Goal: Task Accomplishment & Management: Manage account settings

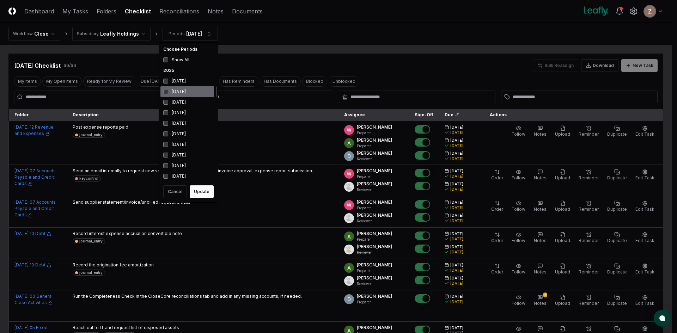
click at [181, 93] on div "[DATE]" at bounding box center [188, 91] width 56 height 11
click at [173, 112] on div "[DATE]" at bounding box center [188, 113] width 56 height 11
click at [201, 191] on button "Update" at bounding box center [202, 191] width 24 height 13
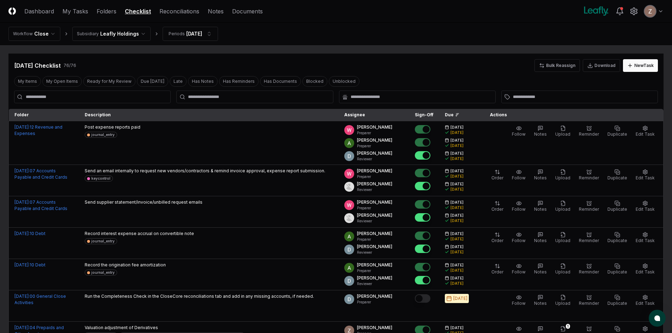
click at [212, 93] on div at bounding box center [254, 97] width 157 height 13
click at [210, 96] on input "text" at bounding box center [258, 97] width 140 height 6
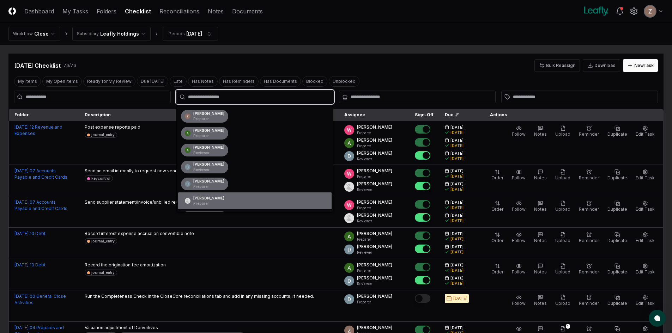
click at [200, 203] on p "Preparer" at bounding box center [208, 203] width 31 height 5
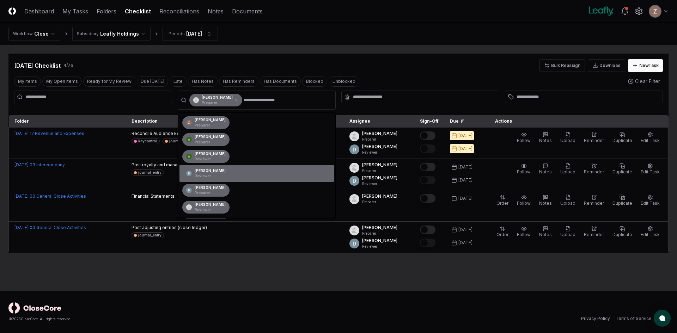
click at [129, 106] on div at bounding box center [93, 100] width 158 height 19
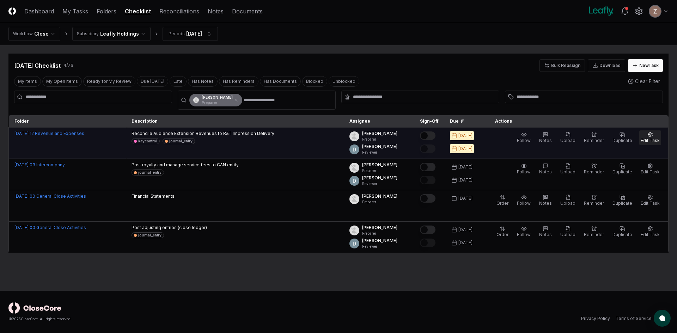
click at [650, 139] on span "Edit Task" at bounding box center [650, 140] width 19 height 5
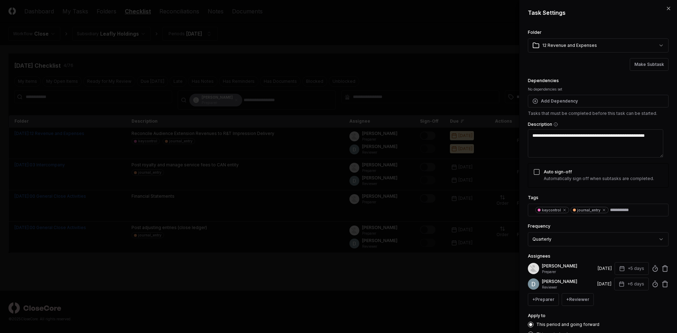
scroll to position [35, 0]
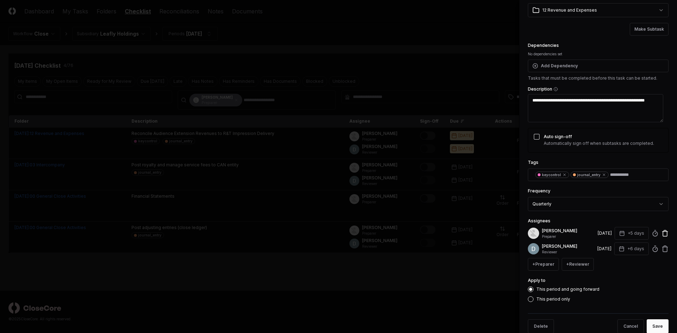
click at [661, 237] on icon at bounding box center [664, 233] width 7 height 7
type textarea "*"
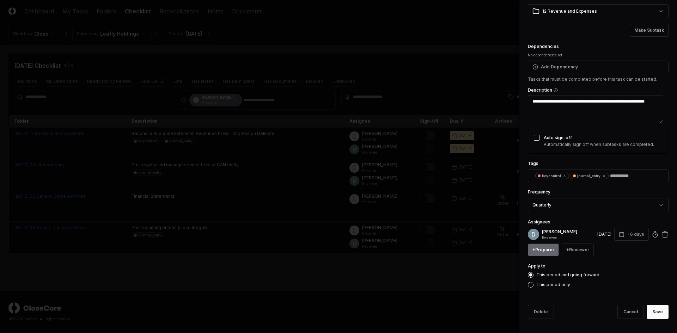
click at [546, 256] on button "+ Preparer" at bounding box center [543, 250] width 31 height 13
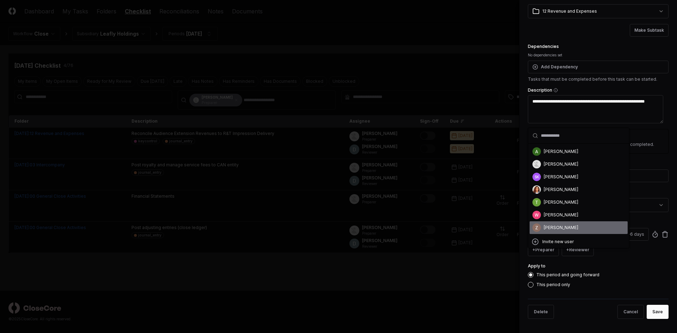
click at [547, 224] on div "[PERSON_NAME]" at bounding box center [579, 227] width 98 height 13
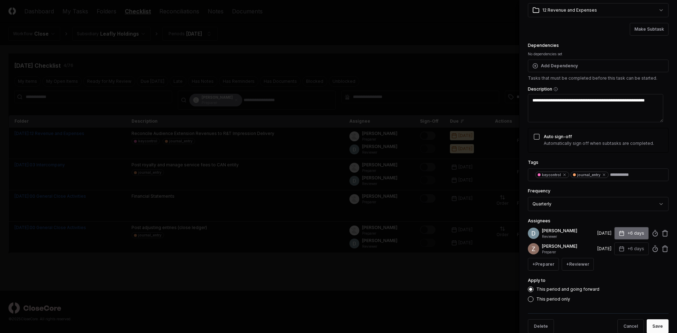
click at [623, 240] on button "+6 days" at bounding box center [631, 233] width 35 height 13
click at [619, 289] on div "Apply to This period and going forward This period only" at bounding box center [598, 289] width 141 height 26
click at [634, 255] on button "+6 days" at bounding box center [631, 249] width 35 height 13
type input "*"
click at [611, 282] on input "*" at bounding box center [605, 284] width 25 height 13
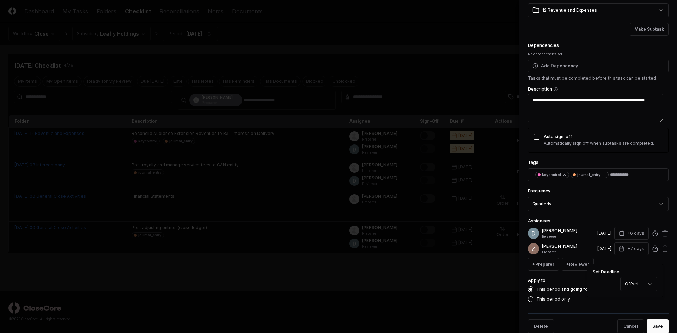
click at [620, 300] on div "This period and going forward This period only" at bounding box center [598, 295] width 141 height 16
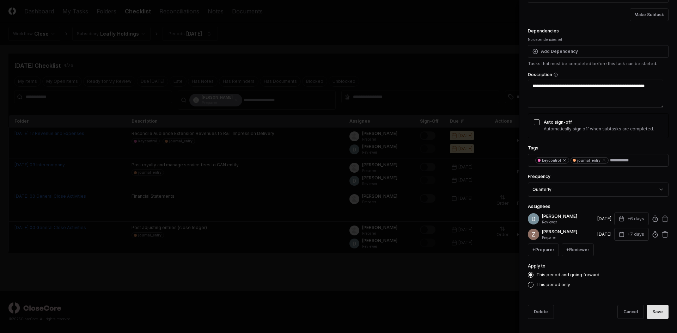
click at [651, 310] on button "Save" at bounding box center [658, 312] width 22 height 14
type textarea "*"
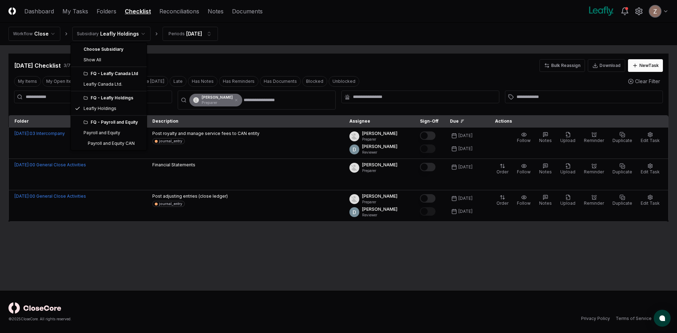
click at [120, 35] on html "CloseCore Dashboard My Tasks Folders Checklist Reconciliations Notes Documents …" at bounding box center [338, 166] width 677 height 333
